Goal: Navigation & Orientation: Find specific page/section

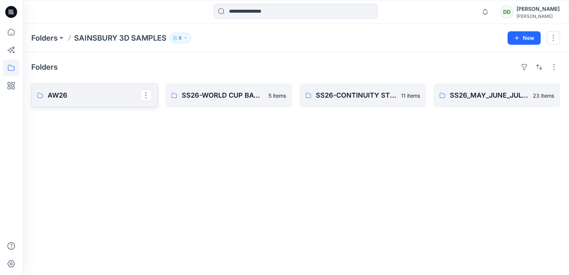
click at [119, 93] on p "AW26" at bounding box center [94, 95] width 92 height 10
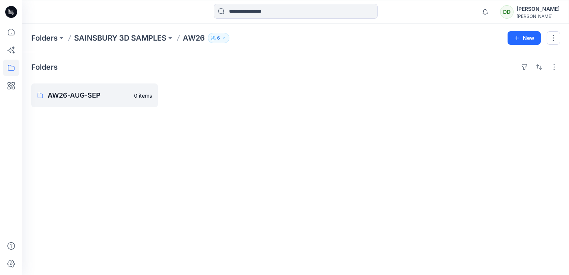
click at [97, 123] on div "Folders AW26-AUG-SEP 0 items" at bounding box center [295, 163] width 547 height 223
click at [91, 96] on p "AW26-AUG-SEP" at bounding box center [94, 95] width 92 height 10
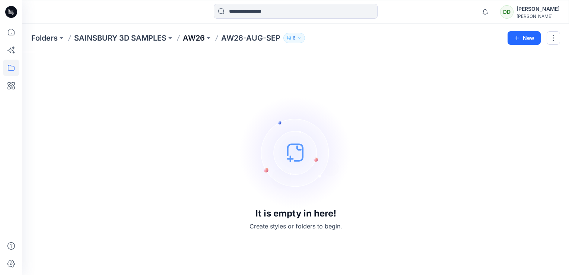
click at [200, 35] on p "AW26" at bounding box center [194, 38] width 22 height 10
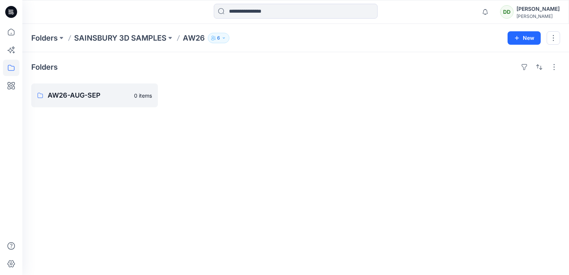
click at [153, 31] on div "Folders SAINSBURY 3D SAMPLES AW26 6 New" at bounding box center [295, 38] width 547 height 28
click at [154, 36] on p "SAINSBURY 3D SAMPLES" at bounding box center [120, 38] width 92 height 10
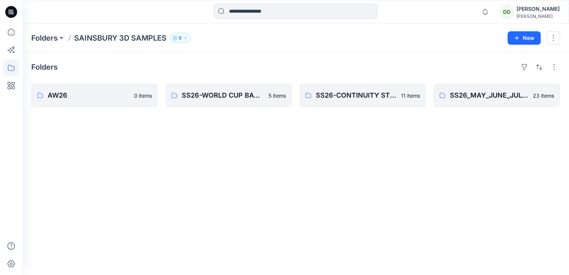
click at [106, 175] on div "Folders AW26 0 items SS26-WORLD CUP BAY-JJ styles 5 items SS26-CONTINUITY STYLE…" at bounding box center [295, 163] width 547 height 223
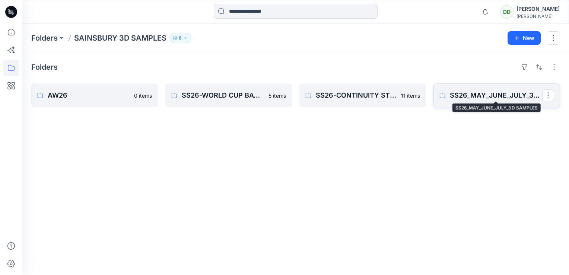
click at [489, 97] on p "SS26_MAY_JUNE_JULY_3D SAMPLES" at bounding box center [496, 95] width 92 height 10
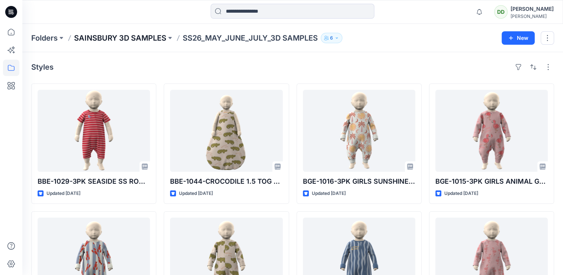
click at [135, 40] on p "SAINSBURY 3D SAMPLES" at bounding box center [120, 38] width 92 height 10
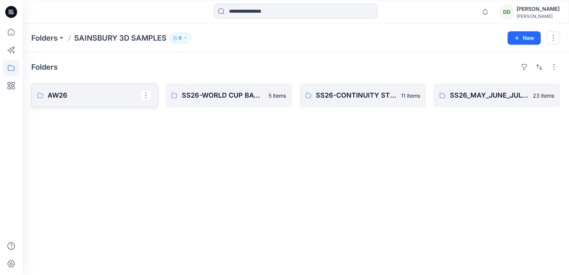
click at [61, 96] on p "AW26" at bounding box center [94, 95] width 92 height 10
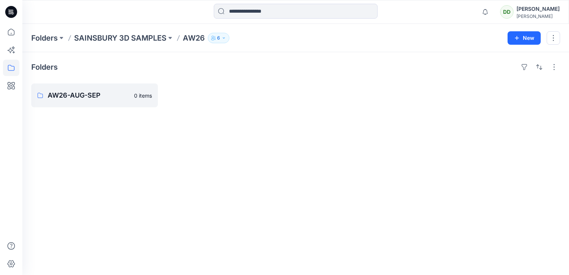
drag, startPoint x: 93, startPoint y: 123, endPoint x: 466, endPoint y: 45, distance: 381.3
click at [368, 96] on div at bounding box center [362, 95] width 127 height 24
click at [513, 39] on button "New" at bounding box center [523, 37] width 33 height 13
click at [509, 68] on p "New Folder" at bounding box center [502, 71] width 28 height 8
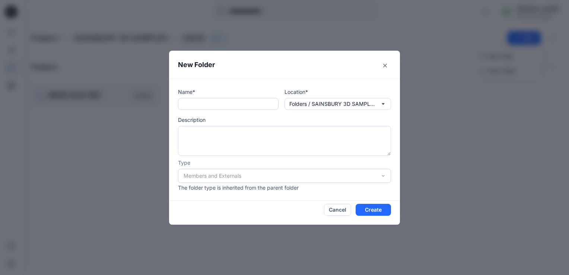
click at [197, 100] on input "text" at bounding box center [228, 104] width 101 height 12
paste input "**********"
type input "**********"
click at [318, 102] on p "Folders / SAINSBURY 3D SAMPLES / AW26" at bounding box center [332, 104] width 86 height 8
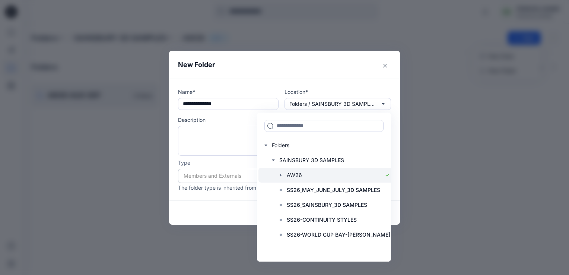
click at [297, 176] on div at bounding box center [326, 175] width 136 height 15
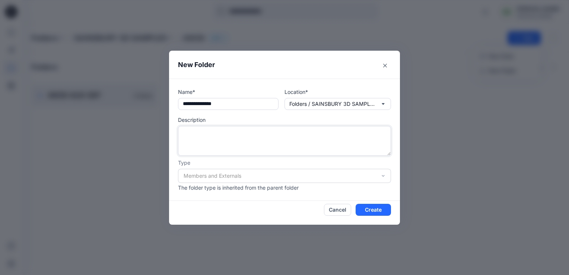
click at [197, 131] on textarea at bounding box center [284, 141] width 213 height 30
paste textarea "**********"
type textarea "**********"
click at [382, 206] on button "Create" at bounding box center [373, 210] width 35 height 12
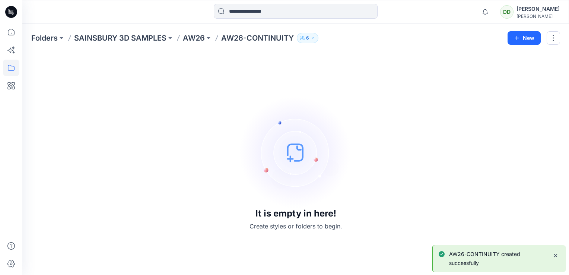
click at [189, 40] on p "AW26" at bounding box center [194, 38] width 22 height 10
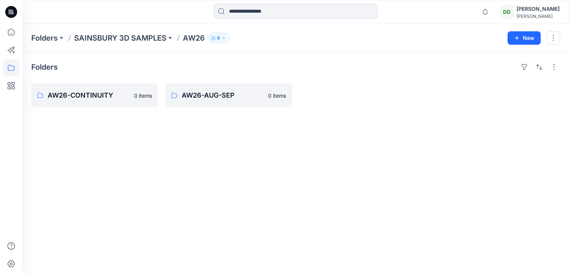
click at [105, 133] on div "Folders AW26-CONTINUITY 0 items AW26-AUG-SEP 0 items" at bounding box center [295, 163] width 547 height 223
click at [203, 92] on p "AW26-AUG-SEP" at bounding box center [228, 95] width 92 height 10
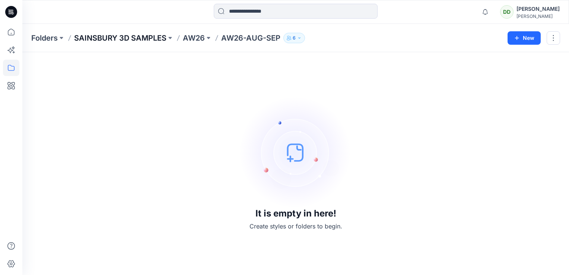
click at [137, 39] on p "SAINSBURY 3D SAMPLES" at bounding box center [120, 38] width 92 height 10
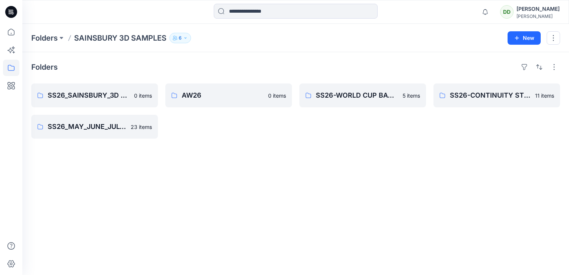
click at [119, 185] on div "Folders SS26_SAINSBURY_3D SAMPLES 0 items SS26_MAY_JUNE_JULY_3D SAMPLES 23 item…" at bounding box center [295, 163] width 547 height 223
click at [189, 184] on div "Folders SS26_SAINSBURY_3D SAMPLES 0 items SS26_MAY_JUNE_JULY_3D SAMPLES 23 item…" at bounding box center [295, 163] width 547 height 223
drag, startPoint x: 201, startPoint y: 89, endPoint x: 110, endPoint y: 143, distance: 105.6
click at [93, 151] on div "Folders SS26_SAINSBURY_3D SAMPLES 0 items SS26_MAY_JUNE_JULY_3D SAMPLES 23 item…" at bounding box center [295, 163] width 547 height 223
click at [242, 95] on p "AW26" at bounding box center [228, 95] width 92 height 10
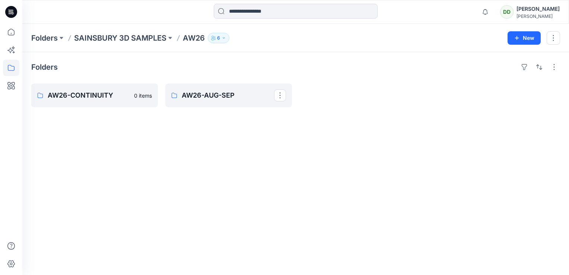
click at [242, 95] on p "AW26-AUG-SEP" at bounding box center [228, 95] width 92 height 10
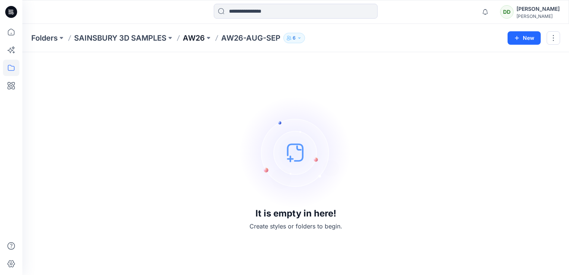
click at [196, 39] on p "AW26" at bounding box center [194, 38] width 22 height 10
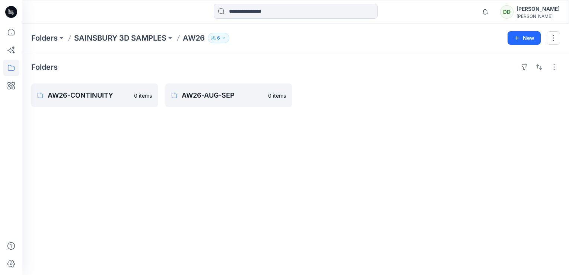
click at [111, 160] on div "Folders AW26-CONTINUITY 0 items AW26-AUG-SEP 0 items" at bounding box center [295, 163] width 547 height 223
click at [122, 33] on p "SAINSBURY 3D SAMPLES" at bounding box center [120, 38] width 92 height 10
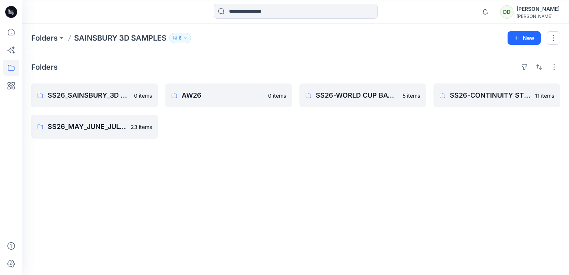
click at [114, 173] on div "Folders SS26_SAINSBURY_3D SAMPLES 0 items SS26_MAY_JUNE_JULY_3D SAMPLES 23 item…" at bounding box center [295, 163] width 547 height 223
click at [213, 95] on p "AW26" at bounding box center [228, 95] width 92 height 10
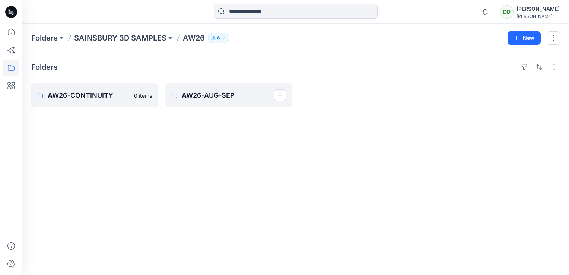
click at [213, 95] on p "AW26-AUG-SEP" at bounding box center [228, 95] width 92 height 10
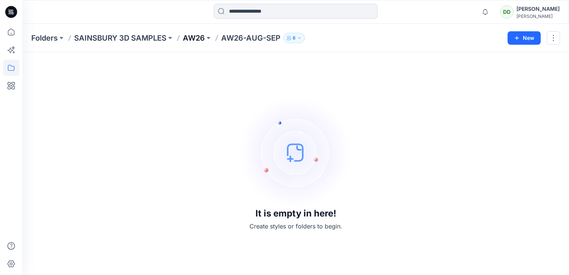
click at [192, 35] on p "AW26" at bounding box center [194, 38] width 22 height 10
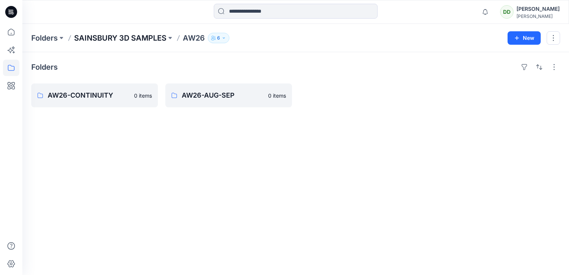
click at [147, 36] on p "SAINSBURY 3D SAMPLES" at bounding box center [120, 38] width 92 height 10
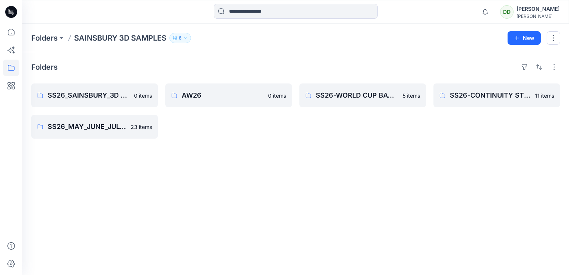
click at [90, 169] on div "Folders SS26_SAINSBURY_3D SAMPLES 0 items SS26_MAY_JUNE_JULY_3D SAMPLES 23 item…" at bounding box center [295, 163] width 547 height 223
click at [165, 159] on div "Folders SS26_SAINSBURY_3D SAMPLES 0 items SS26_MAY_JUNE_JULY_3D SAMPLES 23 item…" at bounding box center [295, 163] width 547 height 223
drag, startPoint x: 173, startPoint y: 136, endPoint x: 210, endPoint y: 165, distance: 46.2
click at [210, 165] on div "Folders SS26_SAINSBURY_3D SAMPLES 0 items SS26_MAY_JUNE_JULY_3D SAMPLES 23 item…" at bounding box center [295, 163] width 547 height 223
click at [153, 152] on div "Folders SS26_SAINSBURY_3D SAMPLES 0 items SS26_MAY_JUNE_JULY_3D SAMPLES 23 item…" at bounding box center [295, 163] width 547 height 223
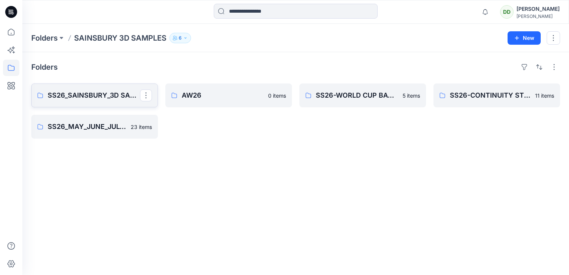
click at [100, 96] on p "SS26_SAINSBURY_3D SAMPLES" at bounding box center [94, 95] width 92 height 10
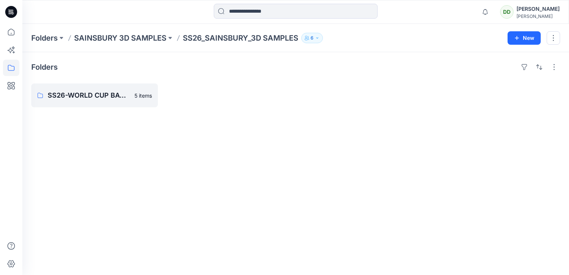
click at [126, 43] on div "Folders SAINSBURY 3D SAMPLES SS26_SAINSBURY_3D SAMPLES 6 New" at bounding box center [295, 38] width 547 height 28
click at [124, 39] on p "SAINSBURY 3D SAMPLES" at bounding box center [120, 38] width 92 height 10
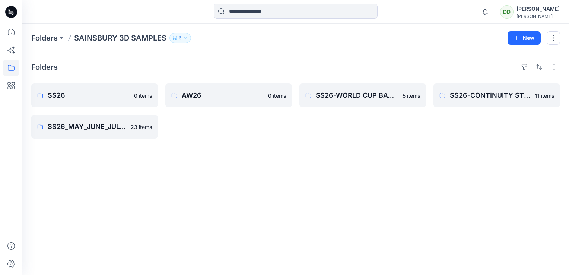
click at [179, 160] on div "Folders SS26 0 items SS26_MAY_JUNE_JULY_3D SAMPLES 23 items AW26 0 items SS26-W…" at bounding box center [295, 163] width 547 height 223
click at [100, 98] on p "SS26" at bounding box center [94, 95] width 92 height 10
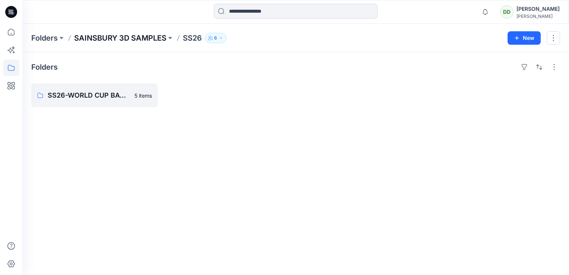
click at [117, 38] on p "SAINSBURY 3D SAMPLES" at bounding box center [120, 38] width 92 height 10
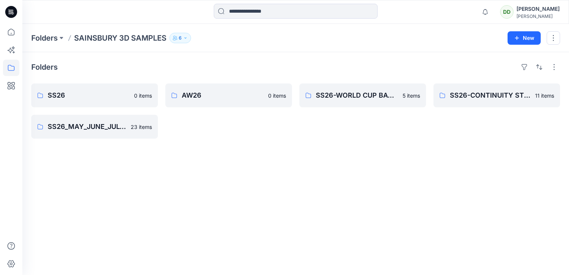
click at [124, 171] on div "Folders SS26 0 items SS26_MAY_JUNE_JULY_3D SAMPLES 23 items AW26 0 items SS26-W…" at bounding box center [295, 163] width 547 height 223
click at [100, 93] on p "SS26" at bounding box center [94, 95] width 92 height 10
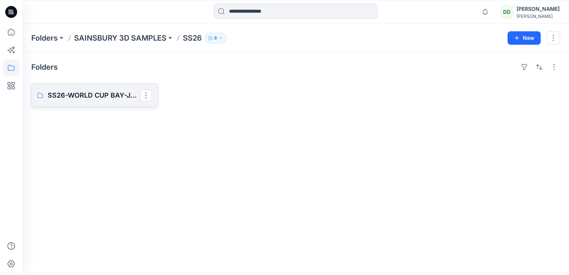
click at [98, 93] on p "SS26-WORLD CUP BAY-JJ styles (Clone)" at bounding box center [94, 95] width 92 height 10
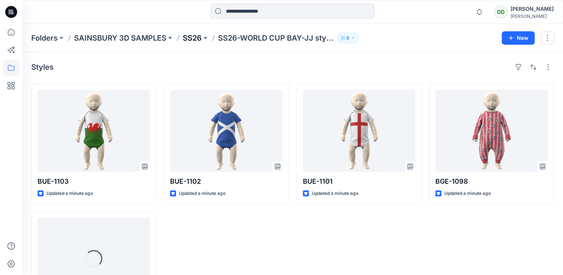
click at [200, 36] on p "SS26" at bounding box center [192, 38] width 19 height 10
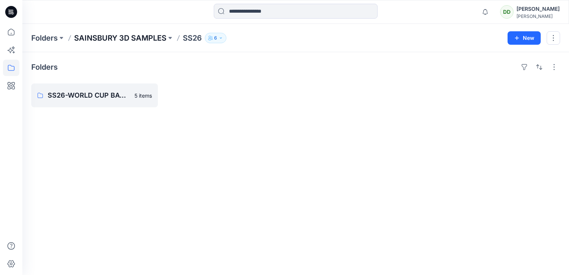
click at [138, 33] on p "SAINSBURY 3D SAMPLES" at bounding box center [120, 38] width 92 height 10
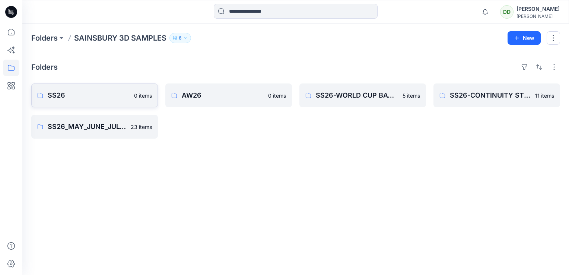
click at [89, 84] on link "SS26 0 items" at bounding box center [94, 95] width 127 height 24
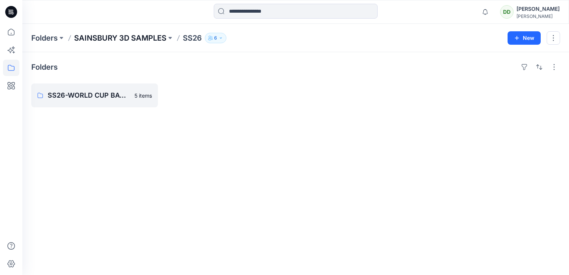
click at [115, 35] on p "SAINSBURY 3D SAMPLES" at bounding box center [120, 38] width 92 height 10
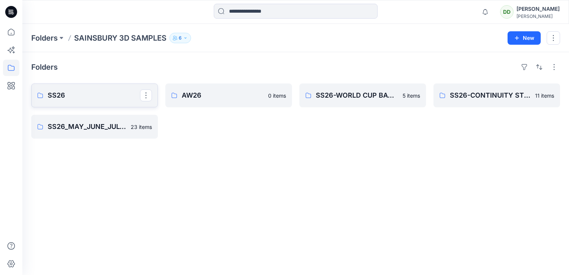
click at [95, 93] on p "SS26" at bounding box center [94, 95] width 92 height 10
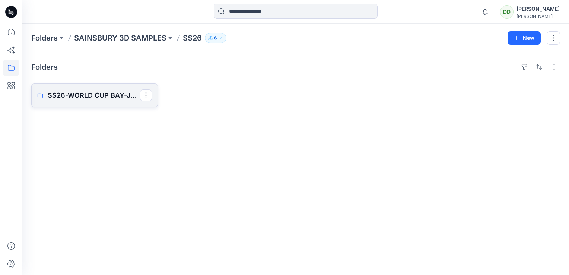
click at [97, 93] on p "SS26-WORLD CUP BAY-JJ styles (Clone)" at bounding box center [94, 95] width 92 height 10
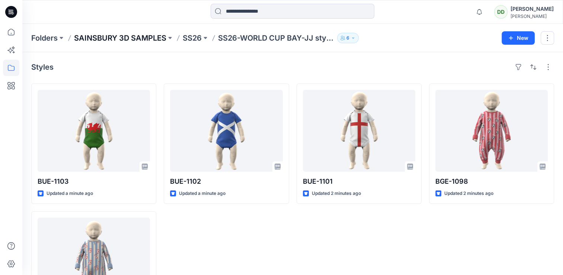
click at [110, 41] on p "SAINSBURY 3D SAMPLES" at bounding box center [120, 38] width 92 height 10
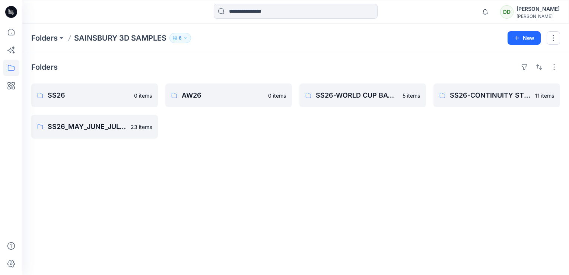
click at [272, 142] on div "Folders SS26 0 items SS26_MAY_JUNE_JULY_3D SAMPLES 23 items AW26 0 items SS26-W…" at bounding box center [295, 163] width 547 height 223
click at [178, 133] on div "AW26 0 items" at bounding box center [228, 110] width 127 height 55
click at [92, 88] on link "SS26" at bounding box center [94, 95] width 127 height 24
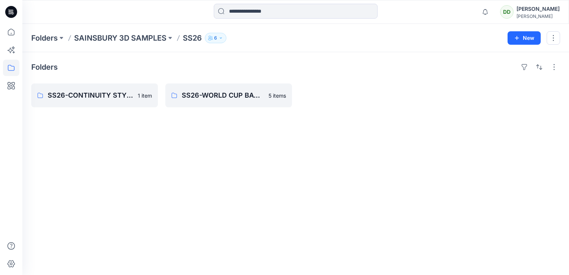
click at [242, 157] on div "Folders SS26-CONTINUITY STYLES (Clone) 1 item SS26-WORLD CUP BAY-JJ styles (Clo…" at bounding box center [295, 163] width 547 height 223
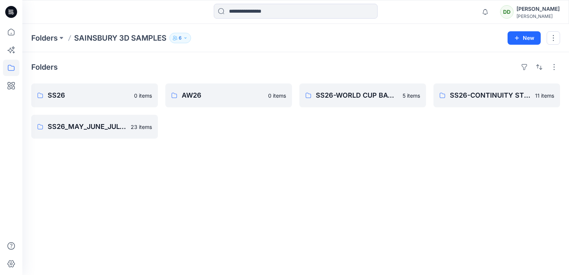
click at [212, 186] on div "Folders SS26 0 items SS26_MAY_JUNE_JULY_3D SAMPLES 23 items AW26 0 items SS26-W…" at bounding box center [295, 163] width 547 height 223
click at [232, 172] on div "Folders SS26 0 items SS26_MAY_JUNE_JULY_3D SAMPLES 23 items AW26 0 items SS26-W…" at bounding box center [295, 163] width 547 height 223
drag, startPoint x: 271, startPoint y: 206, endPoint x: 257, endPoint y: 161, distance: 47.0
click at [271, 207] on div "Folders SS26 0 items SS26_MAY_JUNE_JULY_3D SAMPLES 23 items AW26 0 items SS26-W…" at bounding box center [295, 163] width 547 height 223
click at [257, 236] on div "Folders SS26 0 items SS26_MAY_JUNE_JULY_3D SAMPLES 23 items AW26 0 items SS26-W…" at bounding box center [295, 163] width 547 height 223
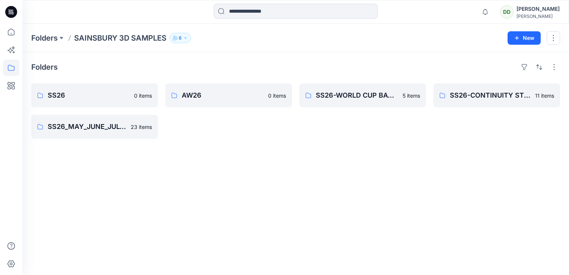
click at [310, 203] on div "Folders SS26 0 items SS26_MAY_JUNE_JULY_3D SAMPLES 23 items AW26 0 items SS26-W…" at bounding box center [295, 163] width 547 height 223
click at [44, 45] on div "Folders SAINSBURY 3D SAMPLES 6 New" at bounding box center [295, 38] width 547 height 28
click at [44, 42] on p "Folders" at bounding box center [44, 38] width 26 height 10
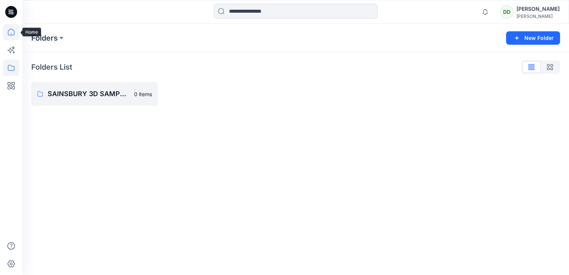
click at [10, 29] on icon at bounding box center [11, 32] width 7 height 7
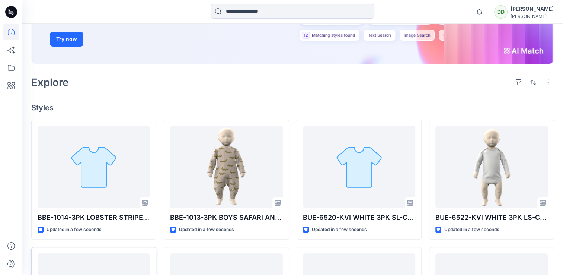
scroll to position [223, 0]
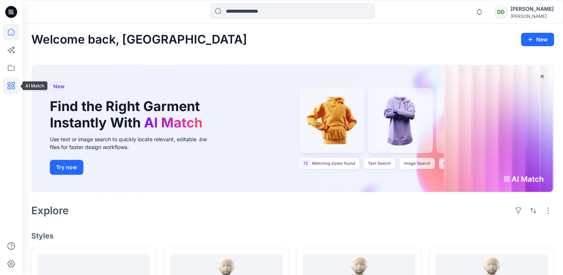
click at [13, 85] on icon at bounding box center [11, 85] width 16 height 16
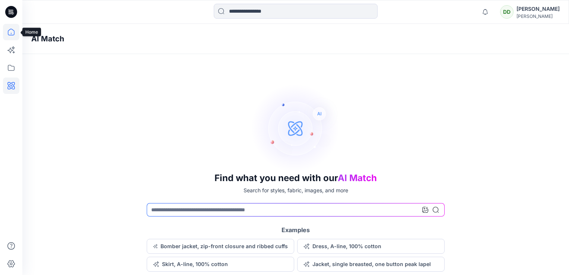
click at [7, 31] on icon at bounding box center [11, 32] width 16 height 16
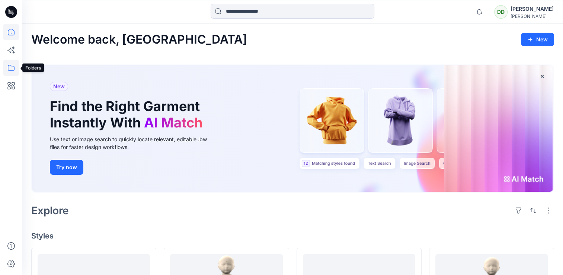
click at [8, 72] on icon at bounding box center [11, 68] width 16 height 16
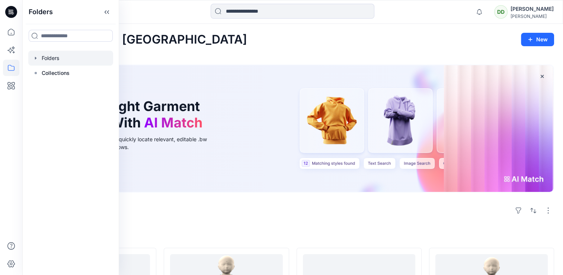
click at [57, 58] on div at bounding box center [70, 58] width 85 height 15
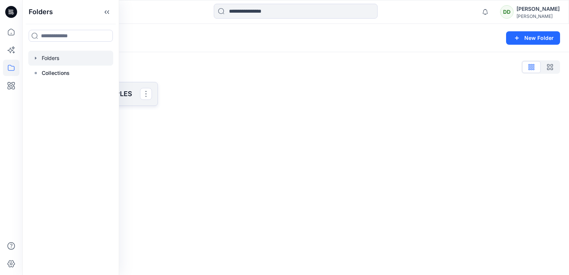
click at [127, 92] on p "SAINSBURY 3D SAMPLES" at bounding box center [94, 94] width 92 height 10
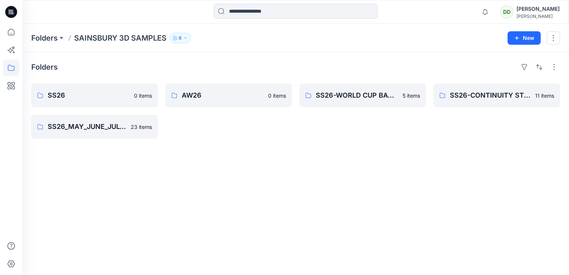
click at [210, 162] on div "Folders SS26 0 items SS26_MAY_JUNE_JULY_3D SAMPLES 23 items AW26 0 items SS26-W…" at bounding box center [295, 163] width 547 height 223
click at [86, 87] on link "SS26" at bounding box center [94, 95] width 127 height 24
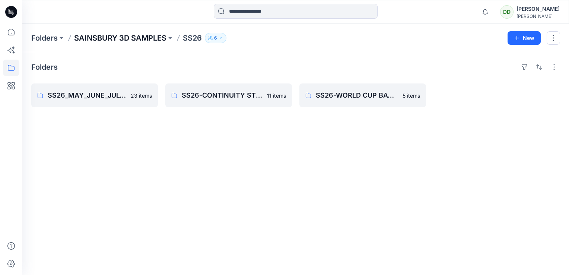
click at [101, 41] on p "SAINSBURY 3D SAMPLES" at bounding box center [120, 38] width 92 height 10
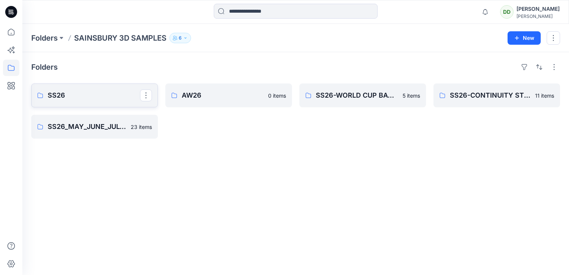
click at [77, 98] on p "SS26" at bounding box center [94, 95] width 92 height 10
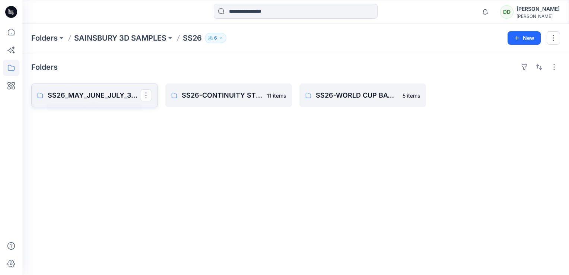
click at [100, 96] on p "SS26_MAY_JUNE_JULY_3D SAMPLES (Clone)" at bounding box center [94, 95] width 92 height 10
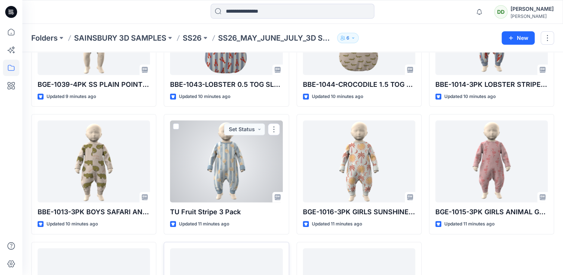
scroll to position [574, 0]
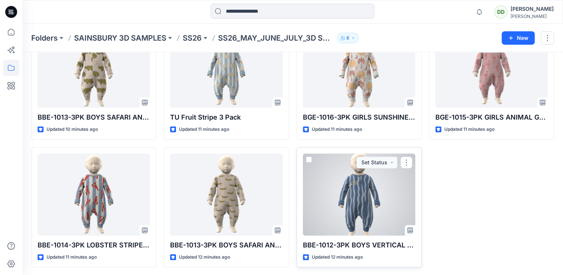
click at [337, 195] on div at bounding box center [359, 194] width 112 height 82
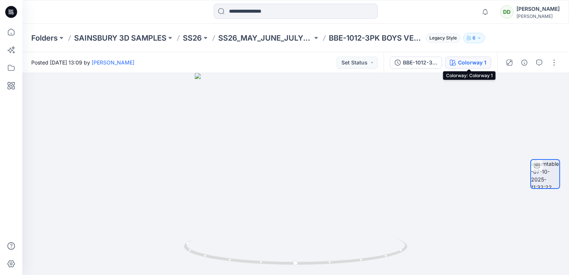
click at [471, 65] on div "Colorway 1" at bounding box center [472, 62] width 28 height 8
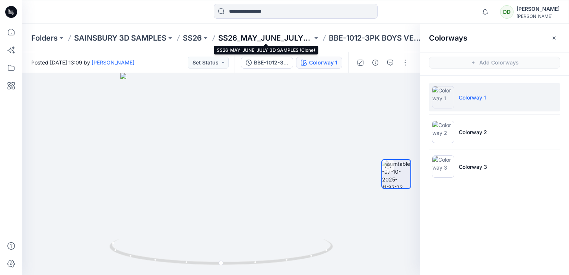
click at [281, 39] on p "SS26_MAY_JUNE_JULY_3D SAMPLES (Clone)" at bounding box center [265, 38] width 94 height 10
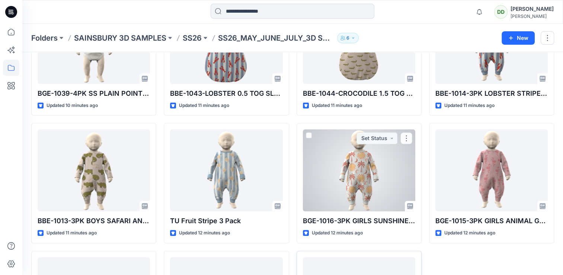
scroll to position [574, 0]
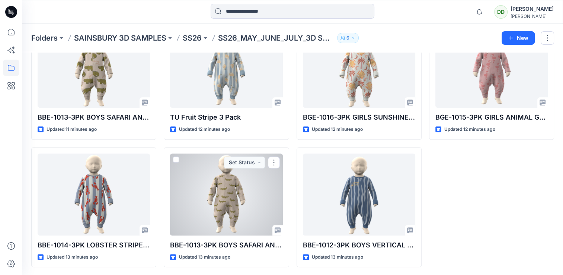
click at [208, 193] on div at bounding box center [226, 194] width 112 height 82
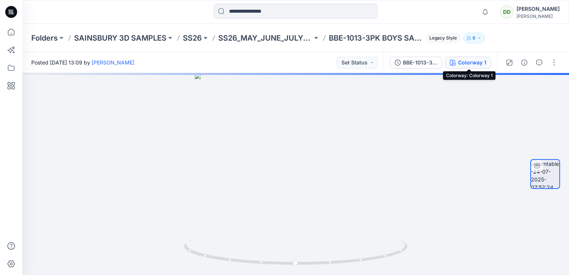
click at [454, 64] on icon "button" at bounding box center [453, 63] width 6 height 6
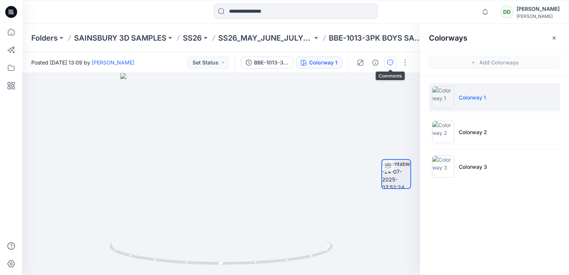
click at [392, 64] on icon "button" at bounding box center [390, 63] width 6 height 6
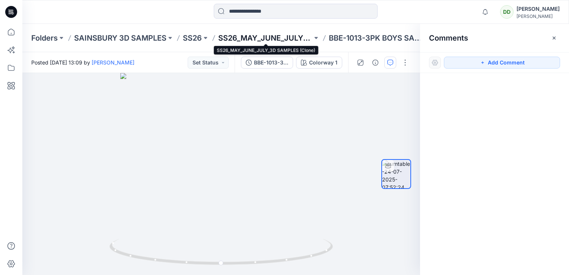
click at [292, 37] on p "SS26_MAY_JUNE_JULY_3D SAMPLES (Clone)" at bounding box center [265, 38] width 94 height 10
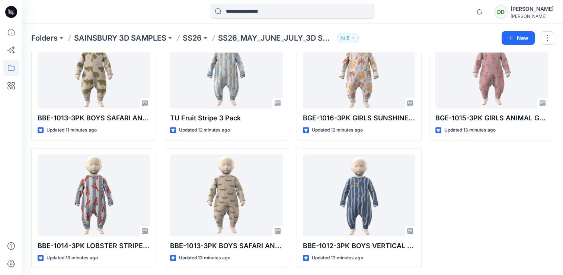
scroll to position [574, 0]
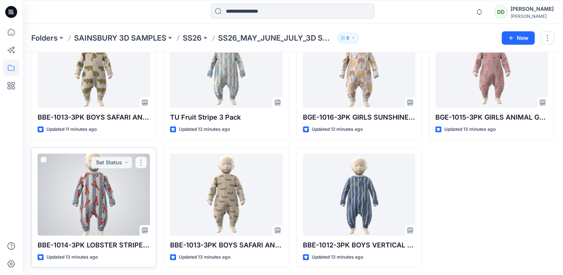
click at [73, 194] on div at bounding box center [94, 194] width 112 height 82
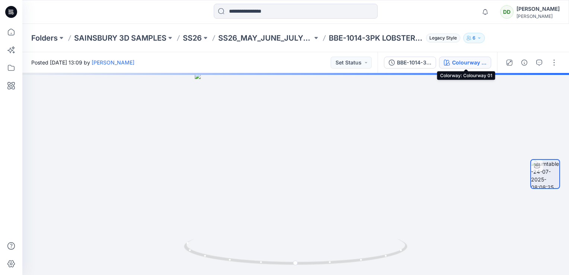
click at [450, 63] on icon "button" at bounding box center [447, 63] width 6 height 6
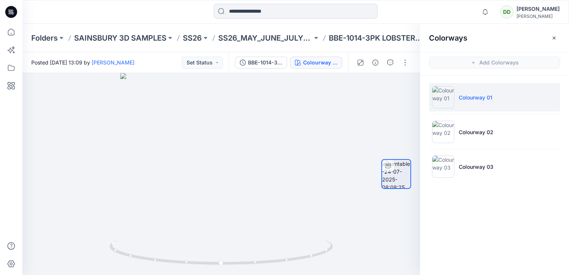
click at [383, 63] on div at bounding box center [382, 62] width 69 height 21
click at [386, 61] on button "button" at bounding box center [390, 63] width 12 height 12
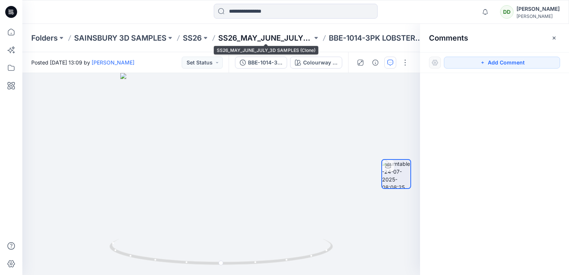
click at [236, 36] on p "SS26_MAY_JUNE_JULY_3D SAMPLES (Clone)" at bounding box center [265, 38] width 94 height 10
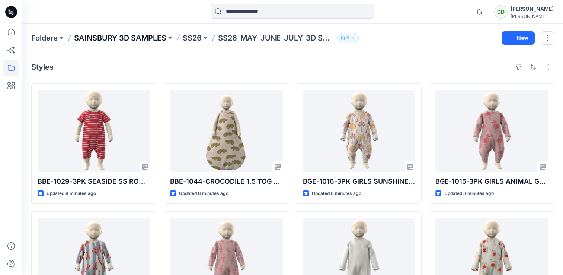
click at [150, 35] on p "SAINSBURY 3D SAMPLES" at bounding box center [120, 38] width 92 height 10
